Goal: Communication & Community: Participate in discussion

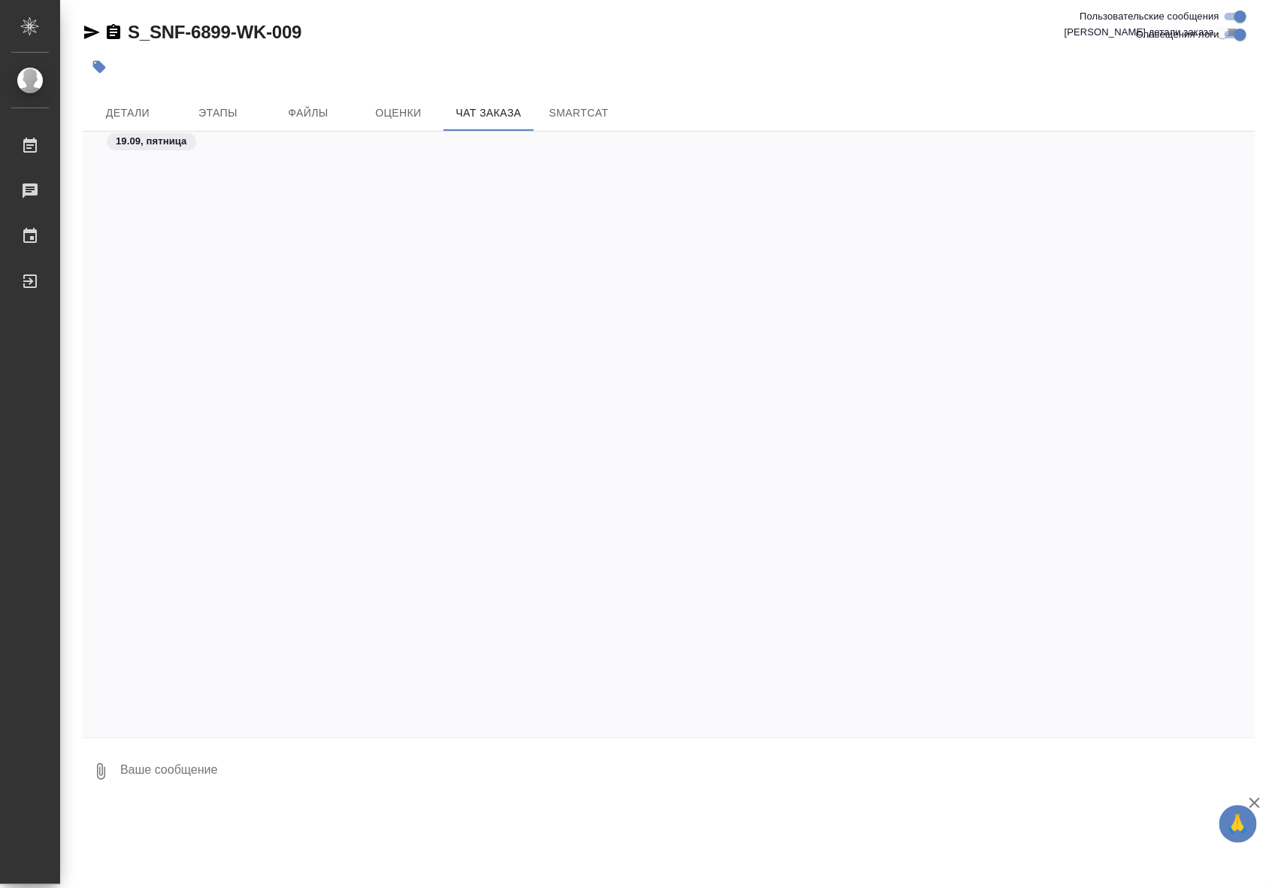
scroll to position [14708, 0]
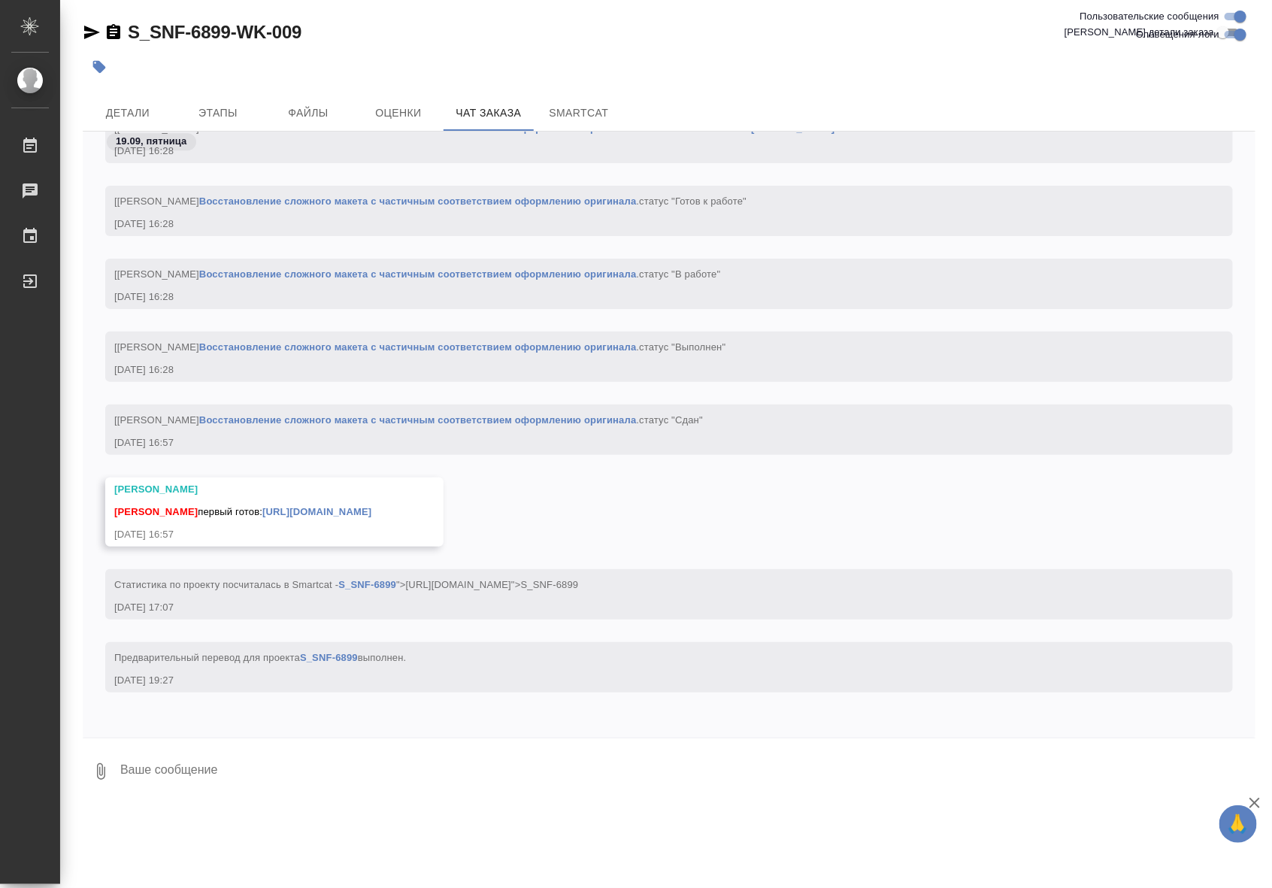
click at [568, 414] on link "Восстановление сложного макета с частичным соответствием оформлению оригинала" at bounding box center [418, 419] width 438 height 11
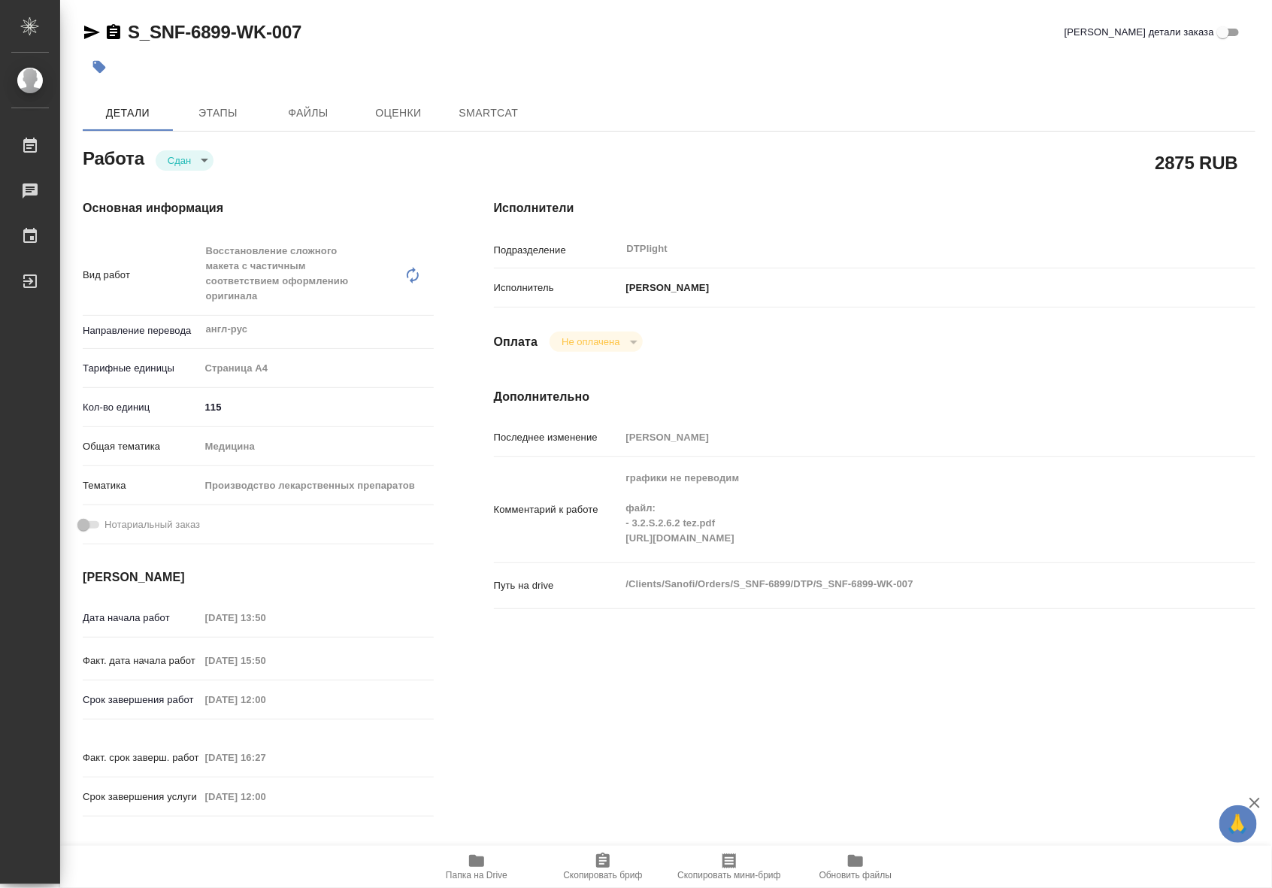
type textarea "x"
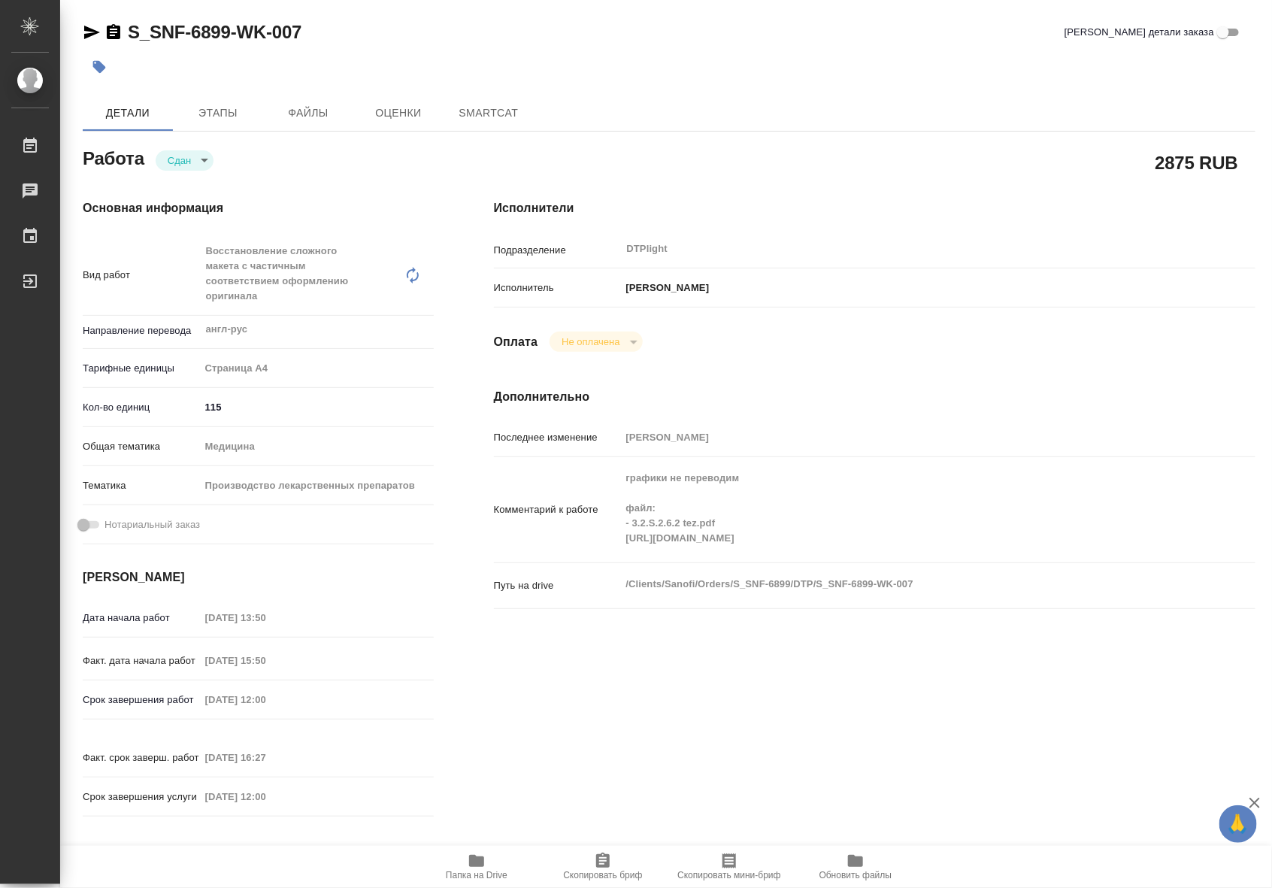
type textarea "x"
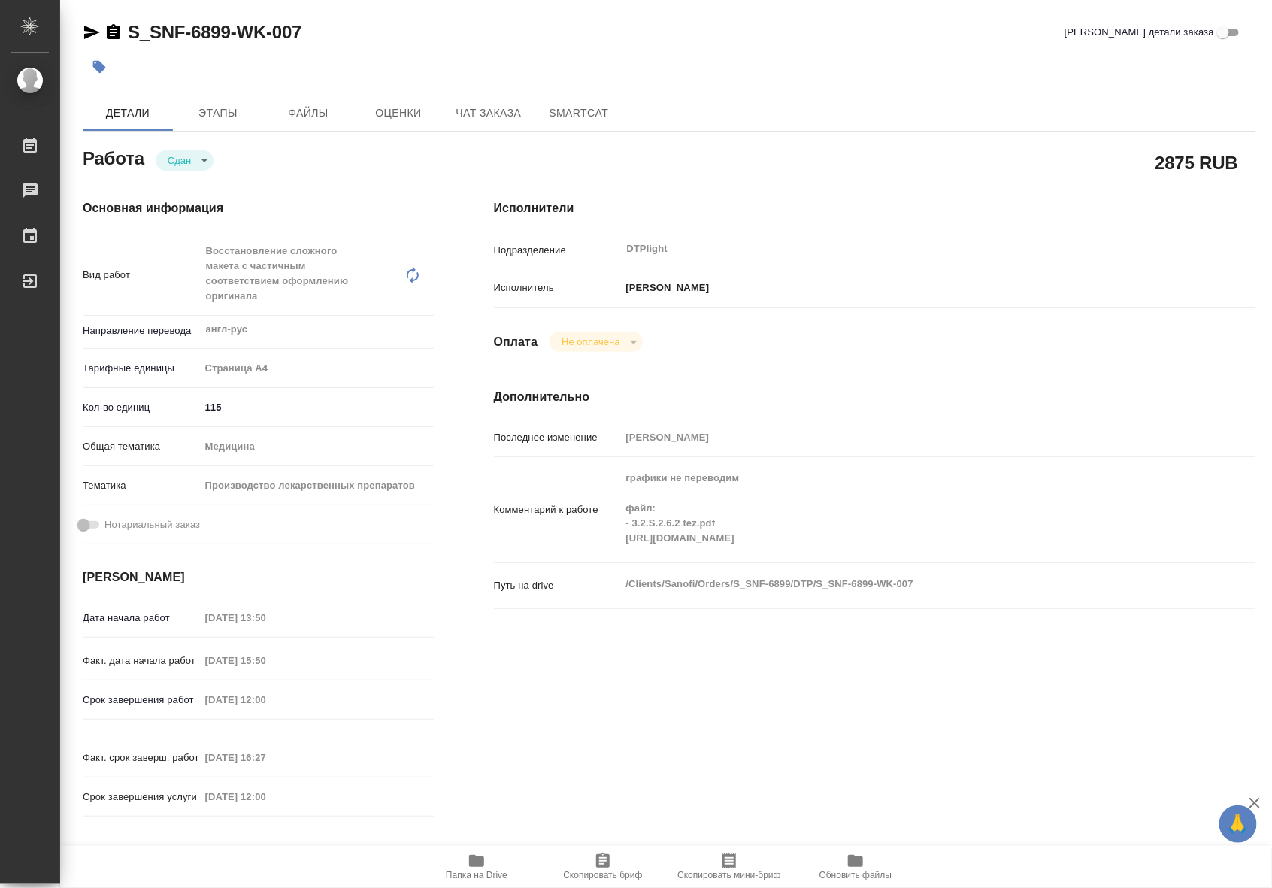
type textarea "x"
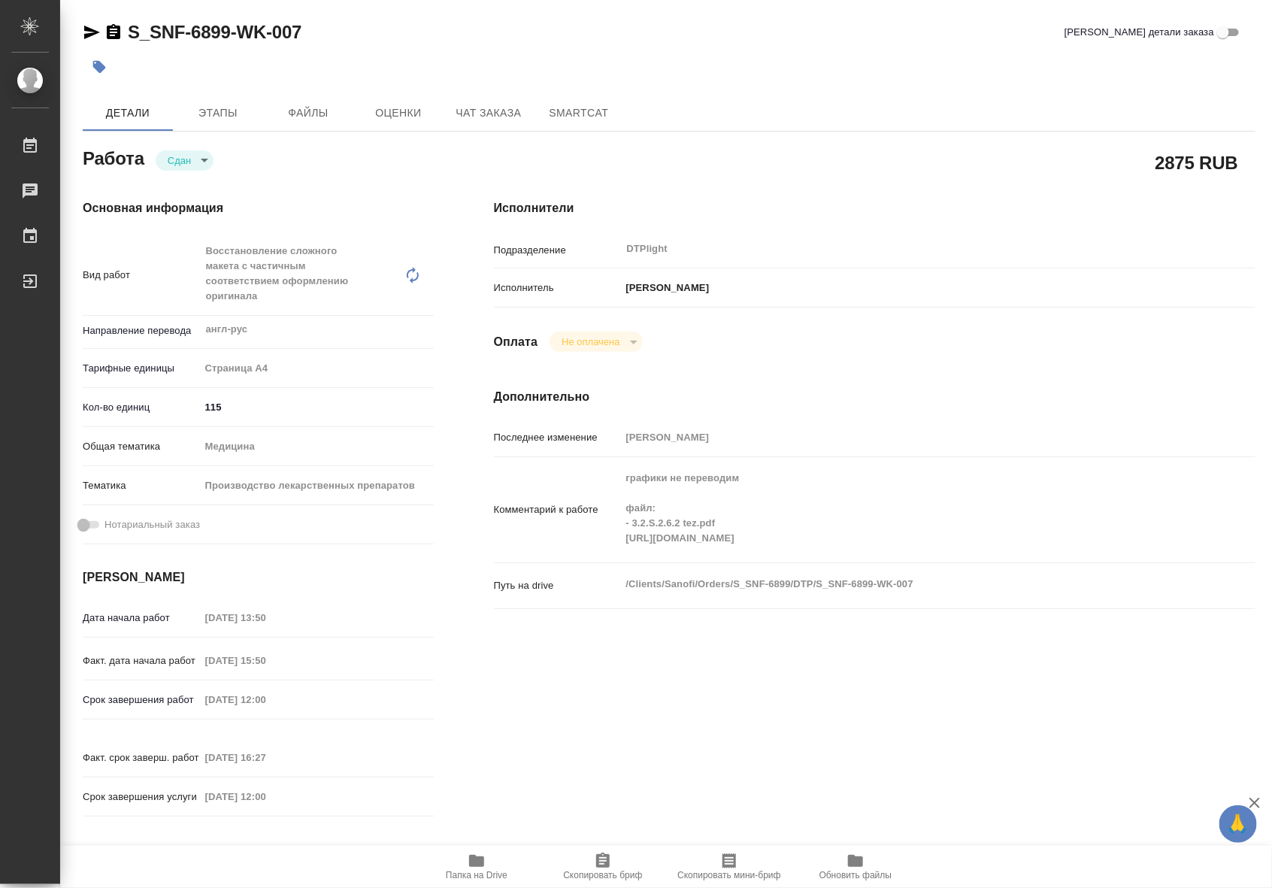
type textarea "x"
